Goal: Task Accomplishment & Management: Use online tool/utility

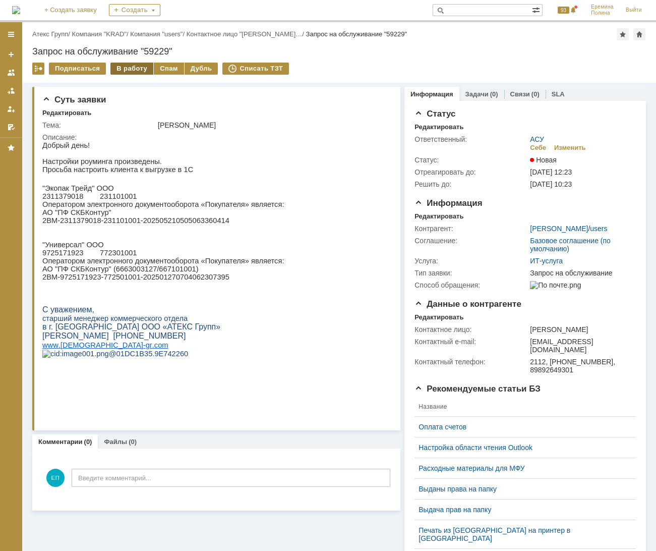
click at [138, 67] on div "В работу" at bounding box center [131, 69] width 43 height 12
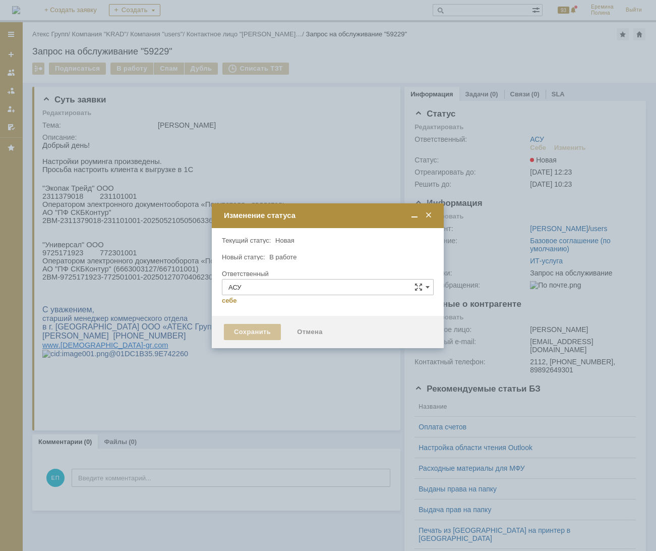
type input "[PERSON_NAME]"
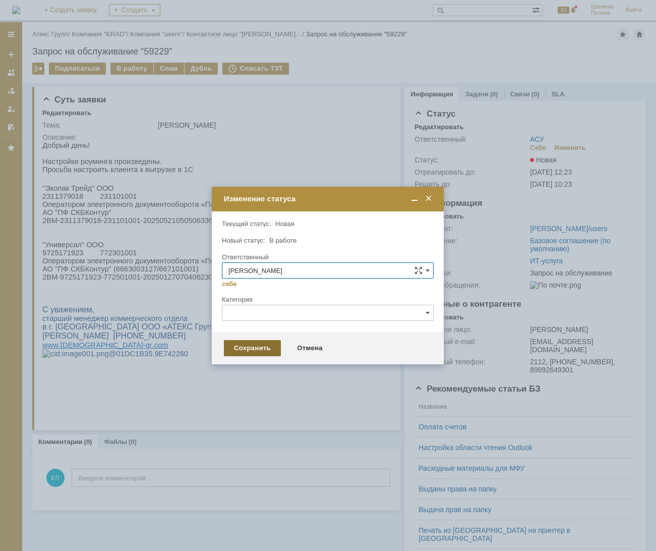
click at [250, 351] on div "Сохранить" at bounding box center [252, 348] width 57 height 16
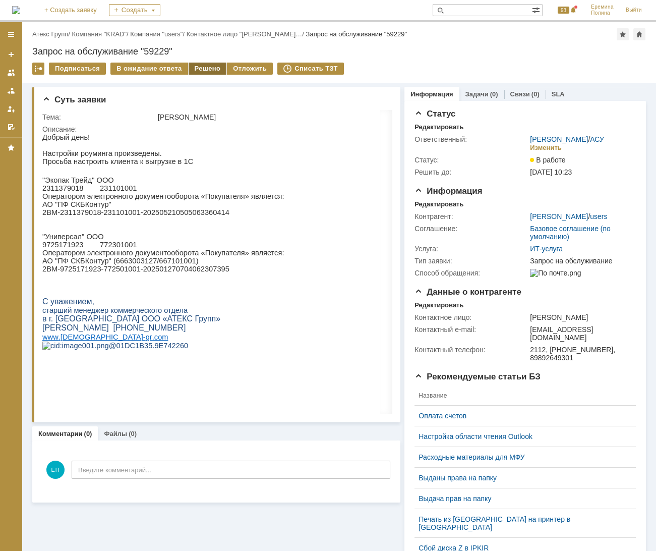
click at [202, 68] on div "Решено" at bounding box center [208, 69] width 38 height 12
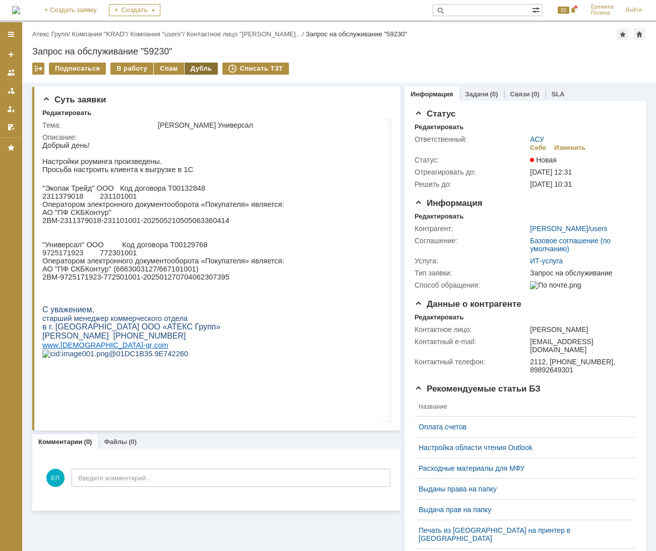
click at [185, 69] on div "Дубль" at bounding box center [202, 69] width 34 height 12
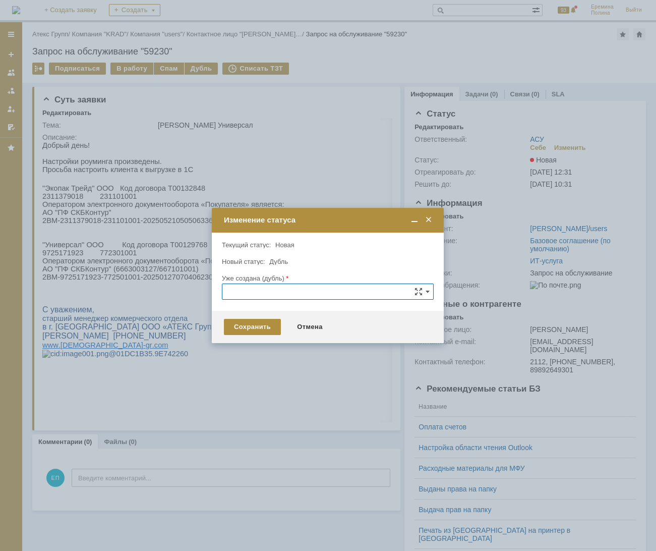
click at [272, 291] on input "text" at bounding box center [328, 291] width 212 height 16
click at [159, 257] on div at bounding box center [328, 275] width 656 height 551
click at [432, 220] on span at bounding box center [429, 219] width 10 height 9
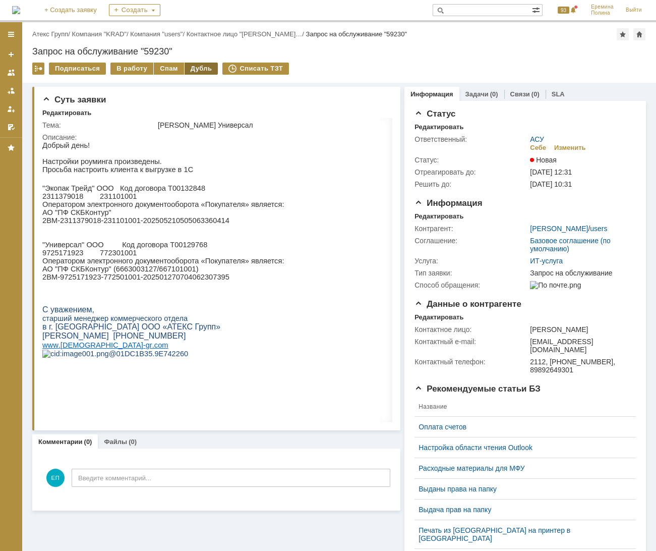
click at [197, 66] on div "Дубль" at bounding box center [202, 69] width 34 height 12
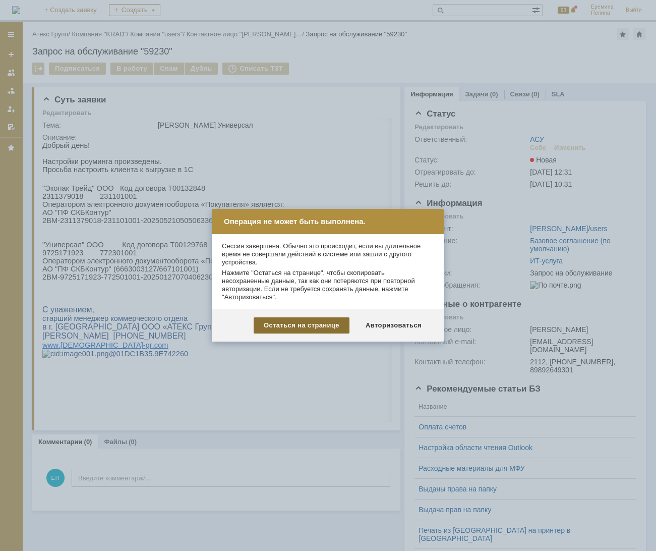
click at [333, 322] on div "Остаться на странице" at bounding box center [302, 325] width 96 height 16
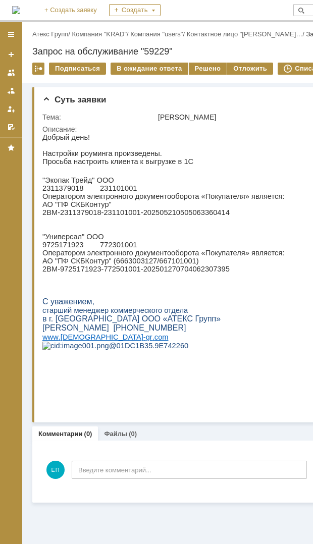
click at [164, 53] on div "Запрос на обслуживание "59229"" at bounding box center [269, 51] width 474 height 10
copy div "59229"
click at [196, 67] on div "Решено" at bounding box center [208, 69] width 38 height 12
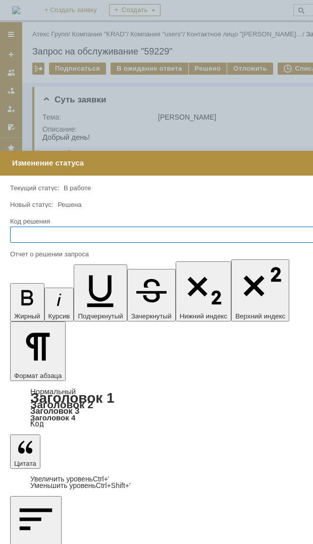
scroll to position [0, 10]
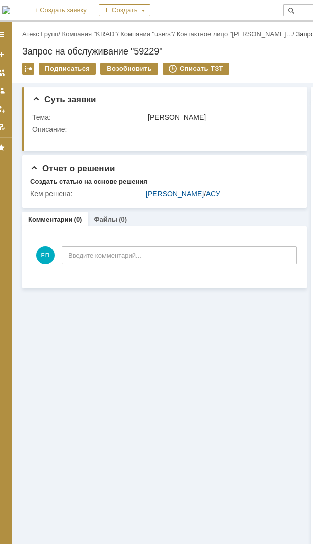
scroll to position [0, 0]
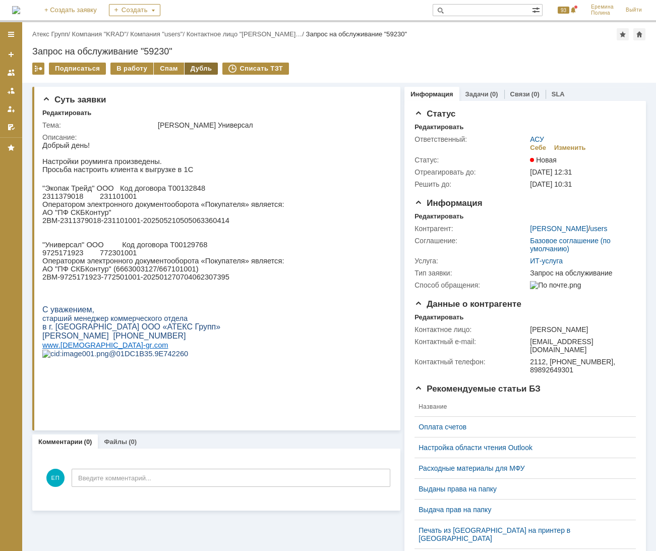
click at [185, 69] on div "Дубль" at bounding box center [202, 69] width 34 height 12
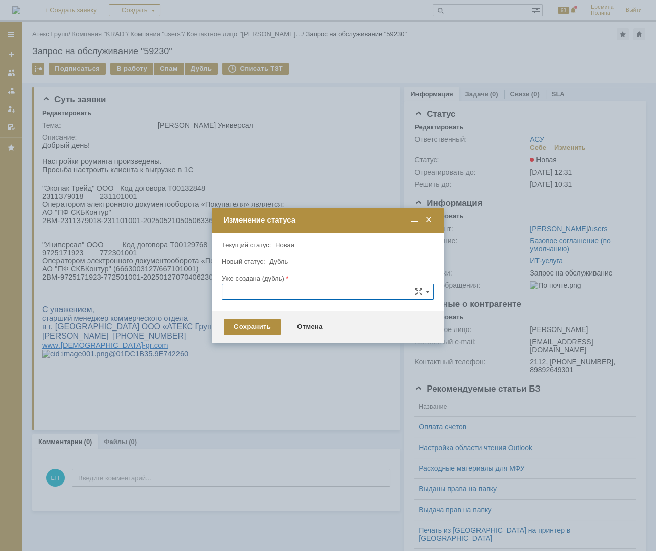
click at [282, 294] on input "text" at bounding box center [328, 291] width 212 height 16
paste input "59229"
click at [234, 347] on span "59229" at bounding box center [327, 348] width 199 height 8
type input "59229"
click at [250, 328] on div "Сохранить" at bounding box center [252, 327] width 57 height 16
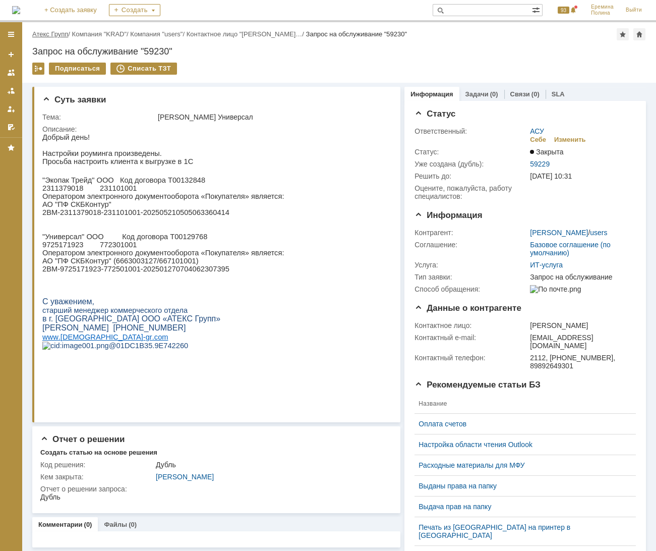
click at [53, 34] on link "Атекс Групп" at bounding box center [50, 34] width 36 height 8
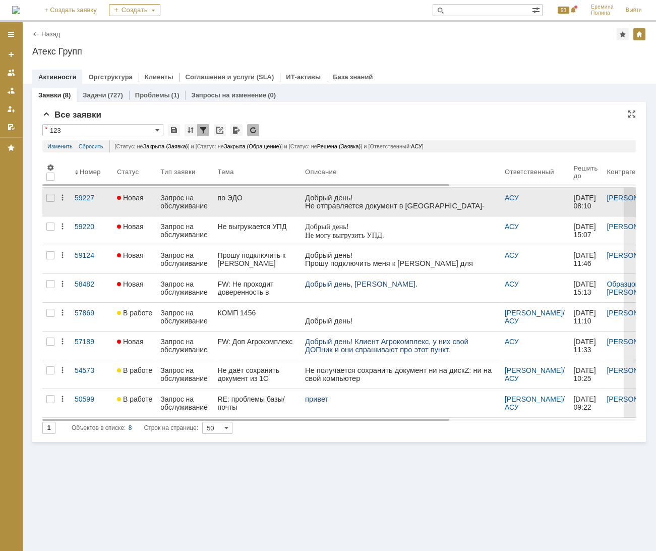
click at [286, 200] on link "по ЭДО" at bounding box center [257, 202] width 87 height 28
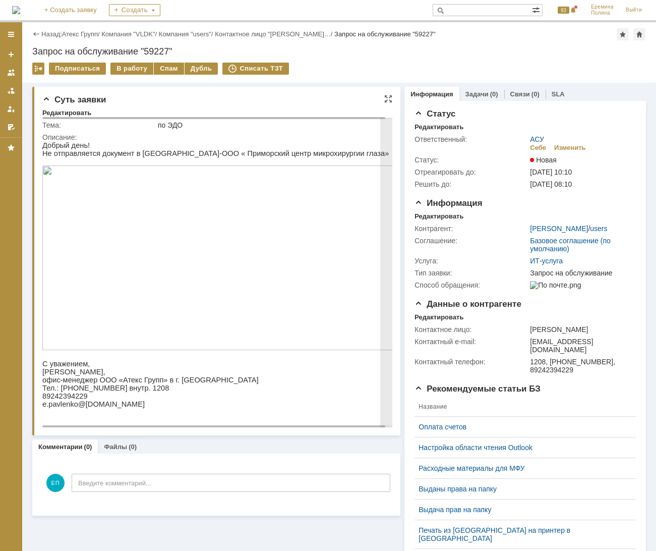
click at [129, 191] on img at bounding box center [218, 257] width 353 height 185
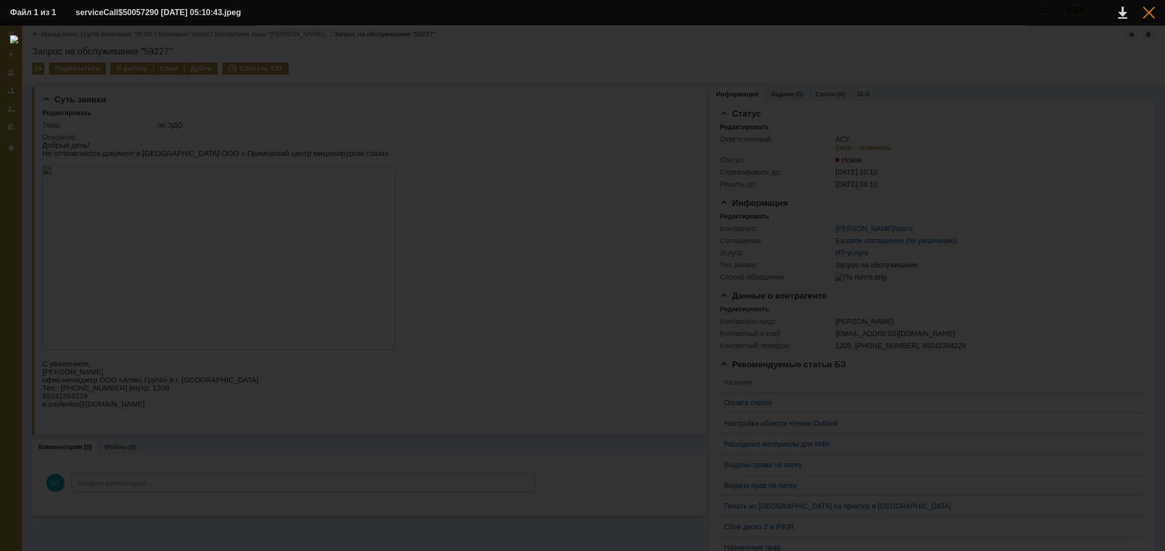
click at [655, 17] on div at bounding box center [1149, 13] width 12 height 12
